Goal: Task Accomplishment & Management: Complete application form

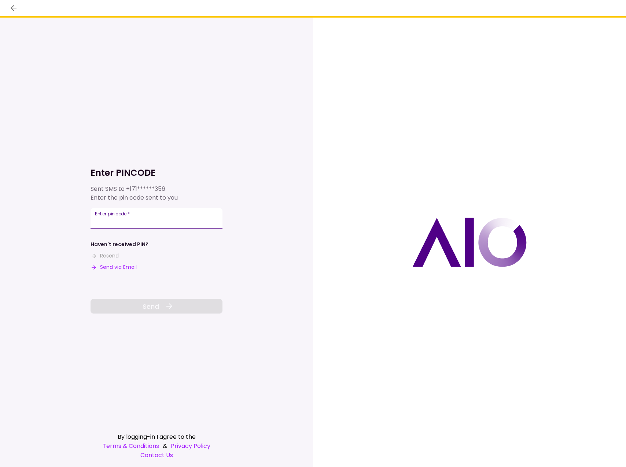
click at [140, 220] on input "Enter pin code   *" at bounding box center [156, 218] width 132 height 21
type input "******"
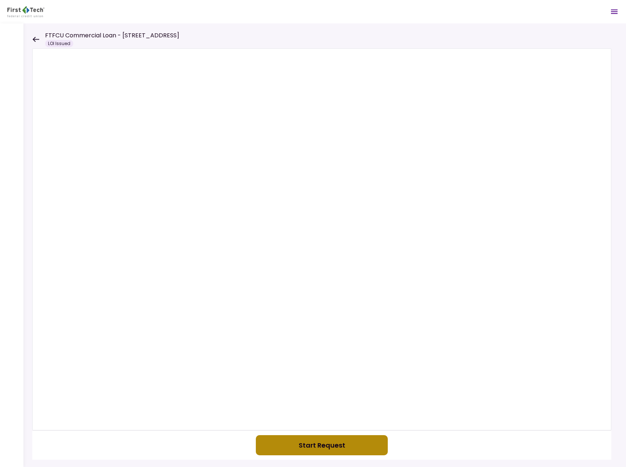
click at [335, 448] on button "Start Request" at bounding box center [322, 445] width 132 height 20
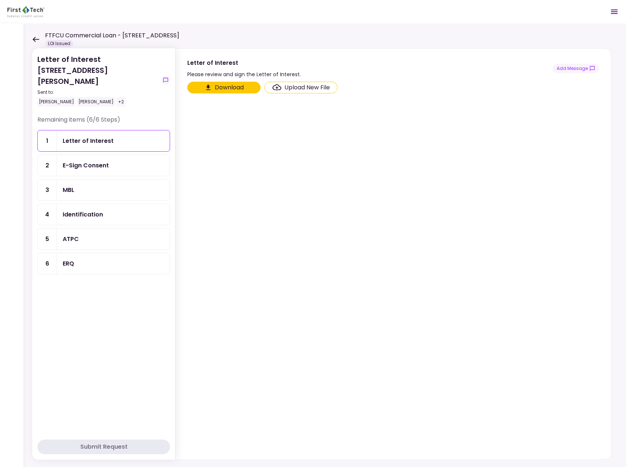
click at [105, 130] on div "Letter of Interest" at bounding box center [113, 140] width 113 height 21
click at [98, 161] on div "E-Sign Consent" at bounding box center [86, 165] width 46 height 9
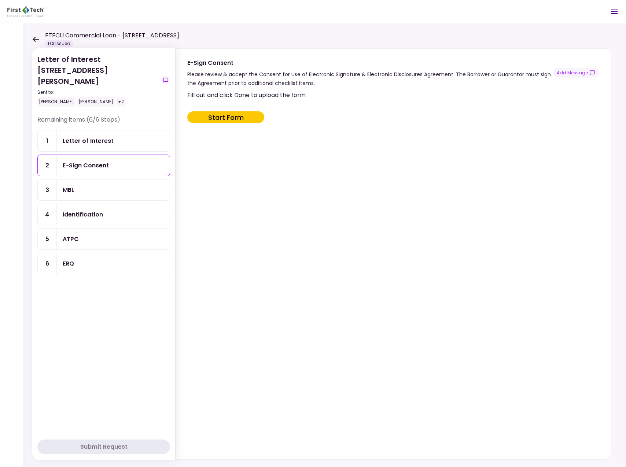
click at [95, 185] on div "MBL" at bounding box center [113, 189] width 101 height 9
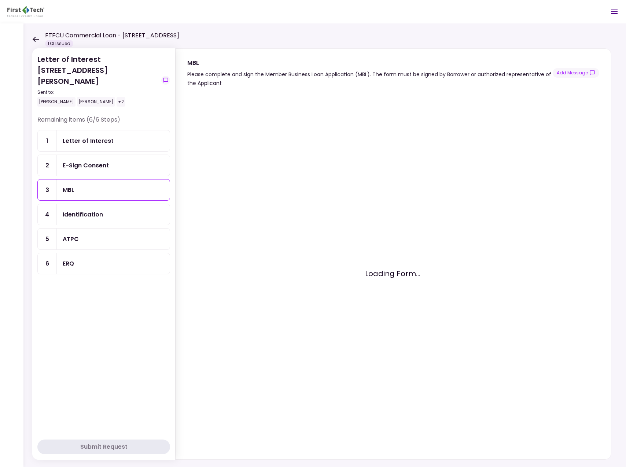
click at [100, 210] on div "Identification" at bounding box center [83, 214] width 40 height 9
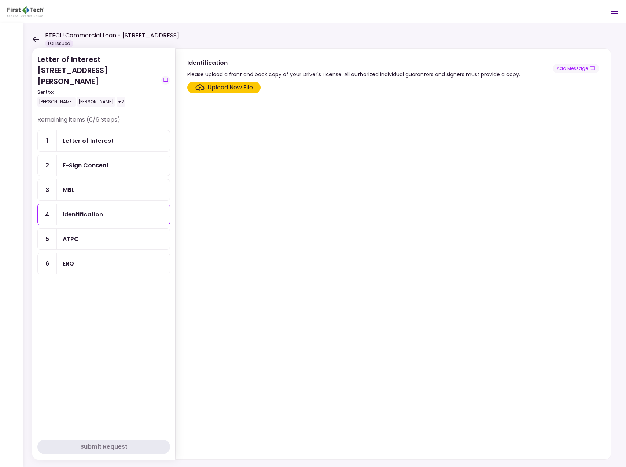
click at [99, 229] on div "ATPC" at bounding box center [113, 239] width 113 height 21
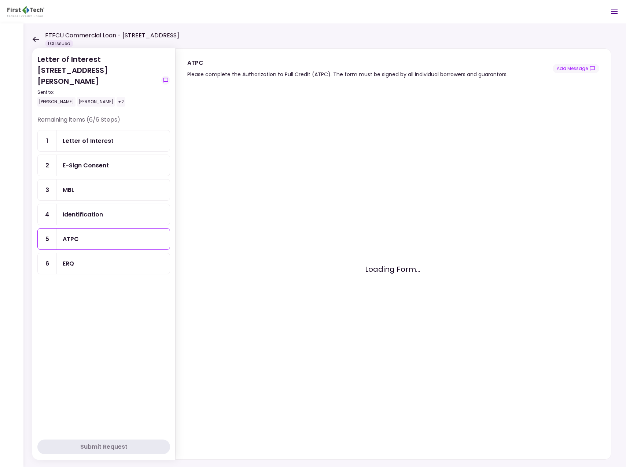
click at [94, 259] on div "ERQ" at bounding box center [113, 263] width 101 height 9
click at [263, 18] on header "FTFCU Commercial Loan - [STREET_ADDRESS] LOI Issued 0 Messages New Message Ther…" at bounding box center [313, 11] width 626 height 23
